Goal: Information Seeking & Learning: Check status

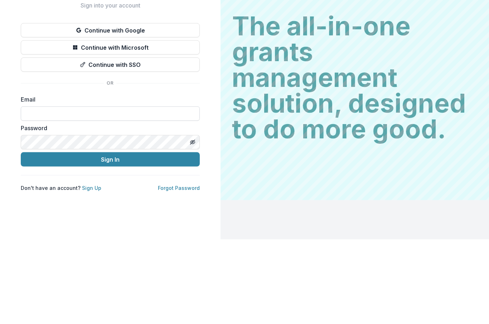
click at [172, 191] on input at bounding box center [110, 198] width 179 height 14
type input "**********"
click at [110, 237] on button "Sign In" at bounding box center [110, 244] width 179 height 14
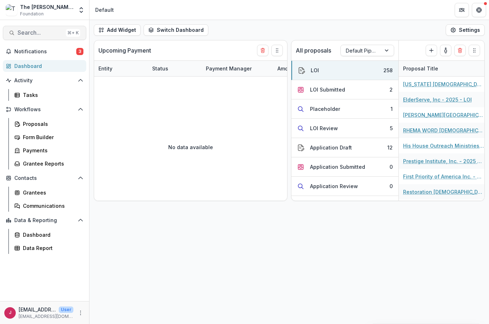
click at [40, 35] on span "Search..." at bounding box center [40, 32] width 45 height 7
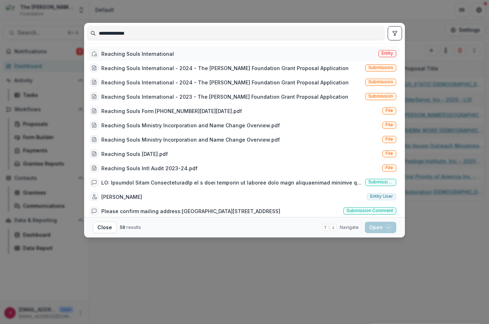
type input "**********"
click at [135, 53] on div "Reaching Souls International" at bounding box center [137, 54] width 73 height 8
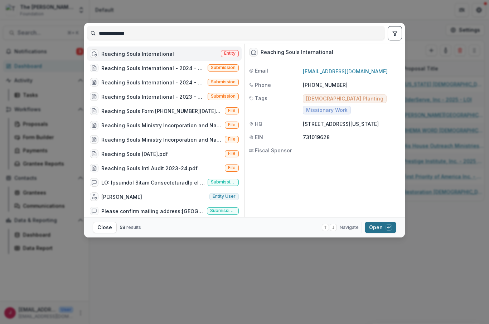
click at [376, 227] on button "Open with enter key" at bounding box center [381, 227] width 32 height 11
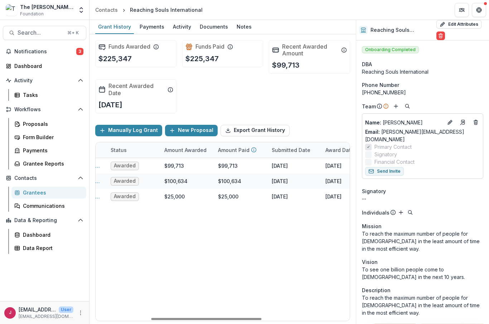
scroll to position [0, 131]
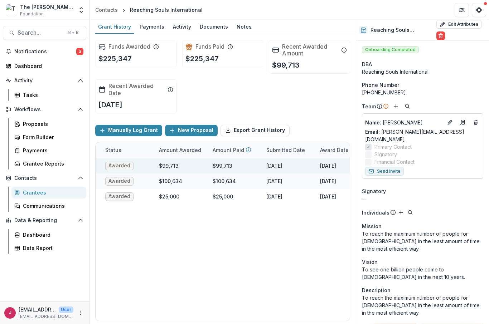
click at [119, 167] on span "Awarded" at bounding box center [119, 166] width 22 height 6
click at [123, 166] on span "Awarded" at bounding box center [119, 166] width 22 height 6
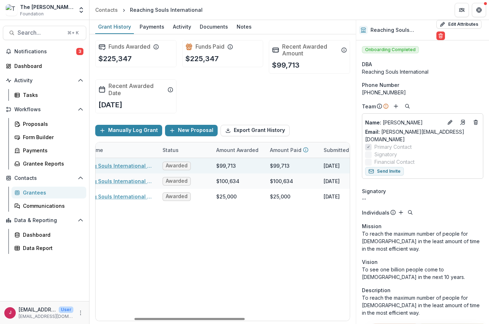
scroll to position [0, 0]
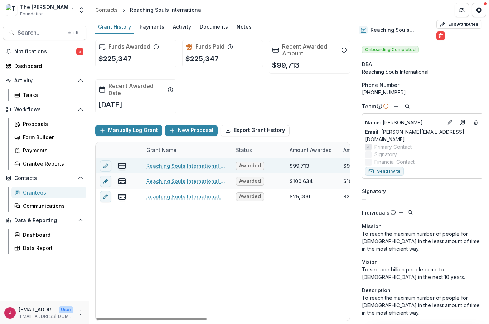
click at [180, 166] on link "Reaching Souls International - 2024 - The Bolick Foundation Grant Proposal Appl…" at bounding box center [186, 166] width 81 height 8
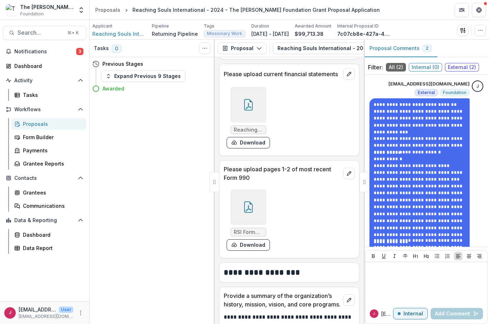
scroll to position [1265, 0]
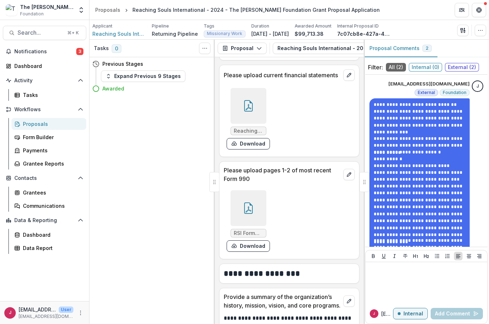
click at [247, 214] on icon at bounding box center [248, 208] width 9 height 11
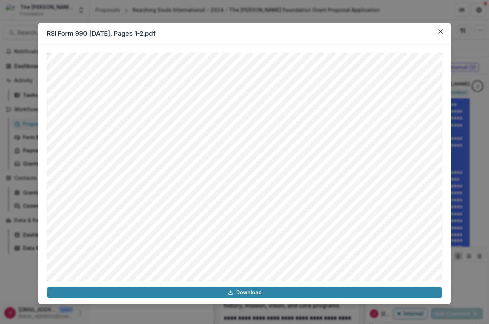
scroll to position [0, 0]
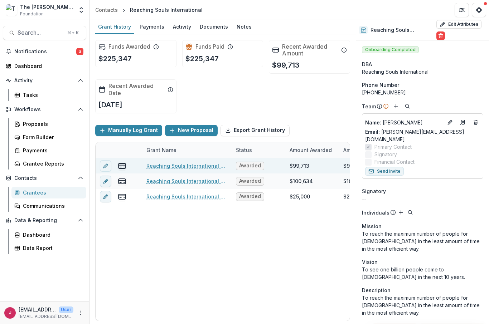
click at [188, 164] on link "Reaching Souls International - 2024 - The Bolick Foundation Grant Proposal Appl…" at bounding box center [186, 166] width 81 height 8
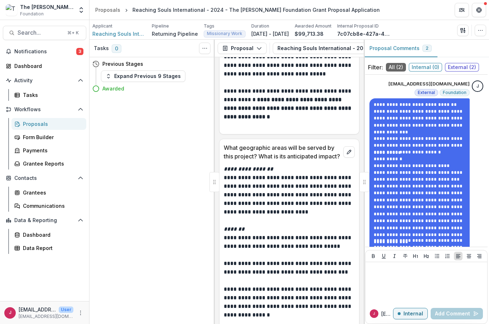
scroll to position [2379, 0]
click at [38, 30] on span "Search..." at bounding box center [40, 32] width 45 height 7
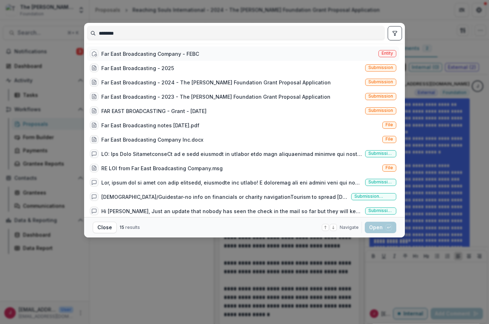
type input "********"
click at [187, 58] on div "Far East Broadcasting Company - FEBC" at bounding box center [144, 53] width 109 height 9
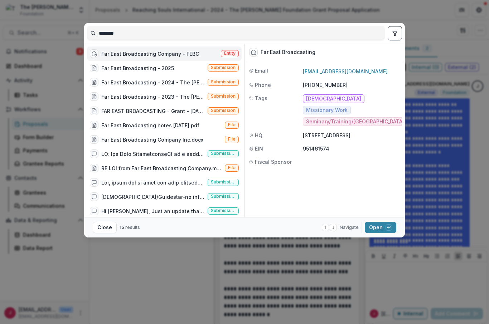
click at [187, 52] on div "Far East Broadcasting Company - FEBC" at bounding box center [150, 54] width 98 height 8
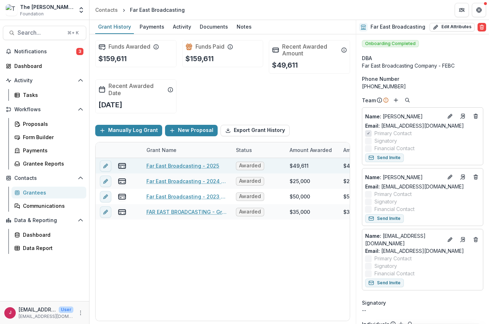
click at [185, 168] on link "Far East Broadcasting - 2025" at bounding box center [182, 166] width 73 height 8
click at [186, 167] on link "Far East Broadcasting - 2025" at bounding box center [182, 166] width 73 height 8
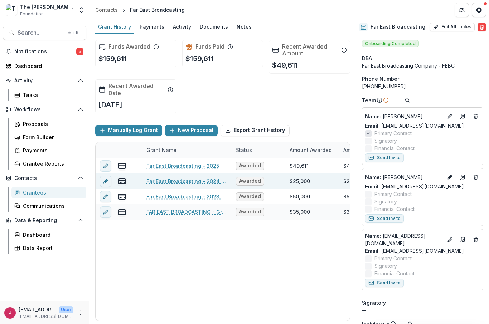
click at [202, 182] on link "Far East Broadcasting - 2024 - The Bolick Foundation Grant Proposal Application" at bounding box center [186, 182] width 81 height 8
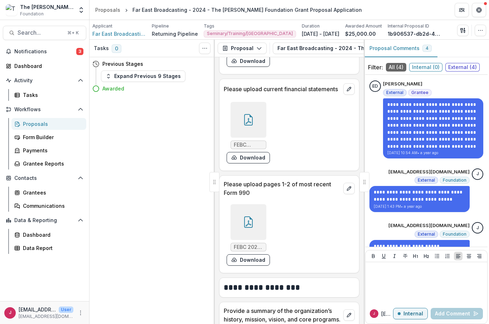
scroll to position [1482, 0]
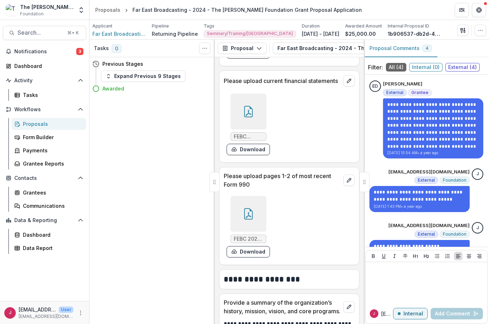
click at [248, 223] on div at bounding box center [249, 214] width 36 height 36
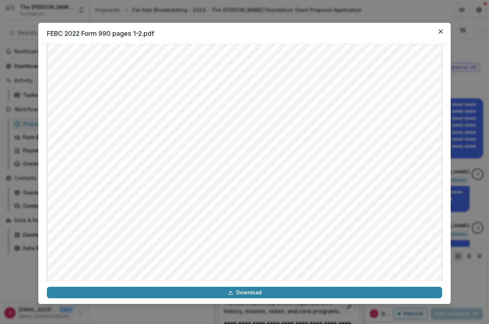
scroll to position [280, 0]
